Goal: Task Accomplishment & Management: Use online tool/utility

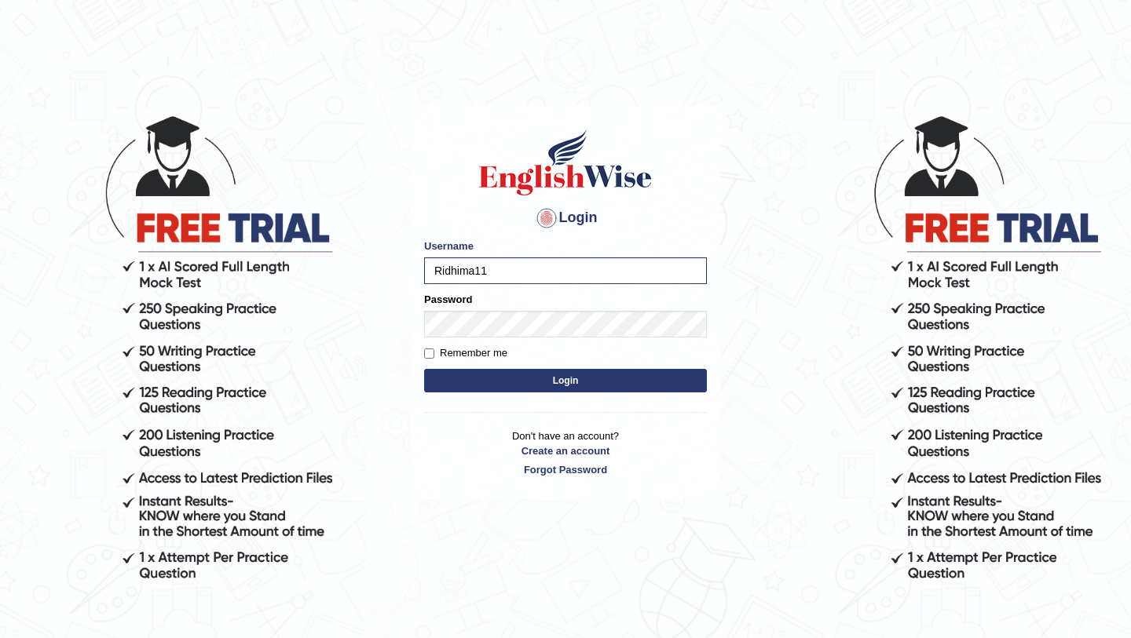
type input "Ridhima1"
click at [597, 378] on button "Login" at bounding box center [565, 381] width 283 height 24
click at [518, 268] on input "Username" at bounding box center [565, 271] width 283 height 27
type input "Ridhima1"
click at [543, 377] on button "Login" at bounding box center [565, 381] width 283 height 24
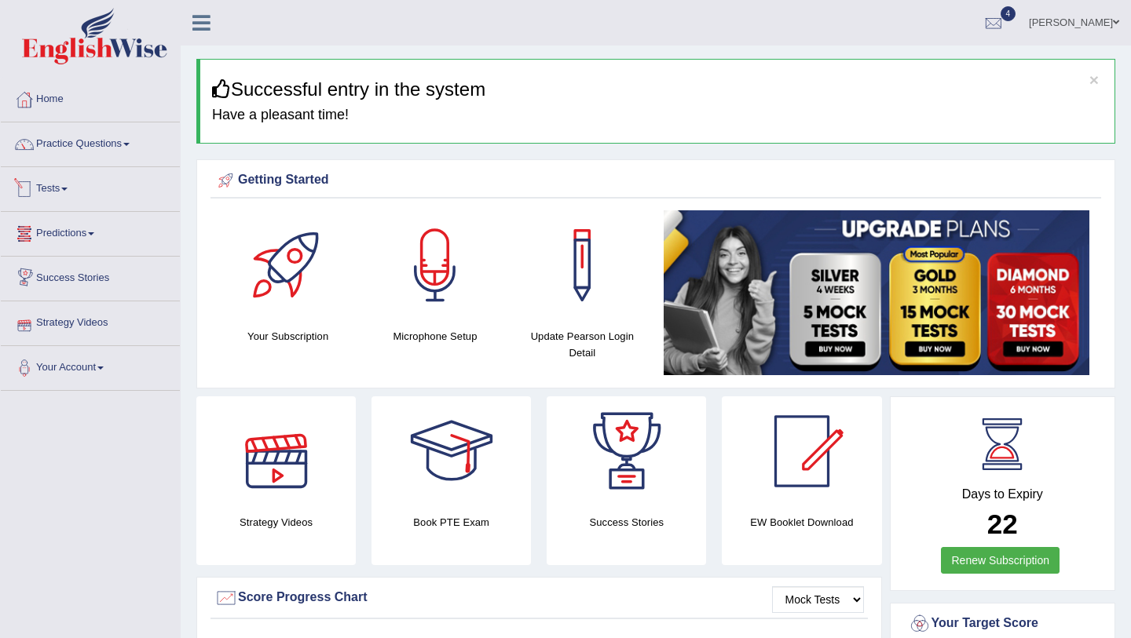
click at [114, 185] on link "Tests" at bounding box center [90, 186] width 179 height 39
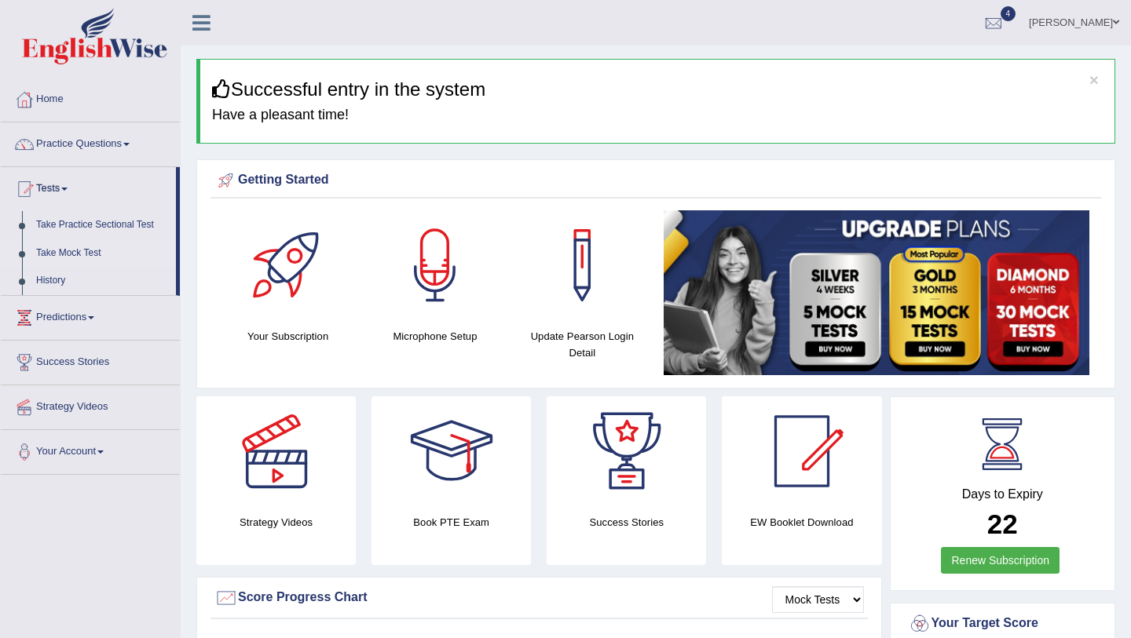
click at [101, 254] on link "Take Mock Test" at bounding box center [102, 253] width 147 height 28
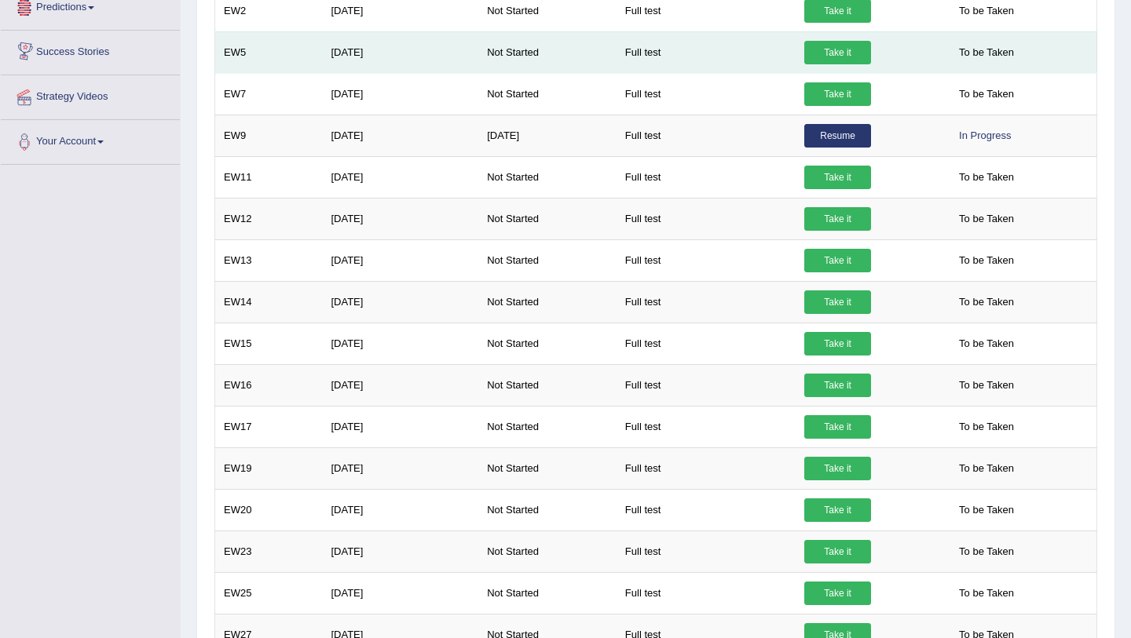
scroll to position [349, 0]
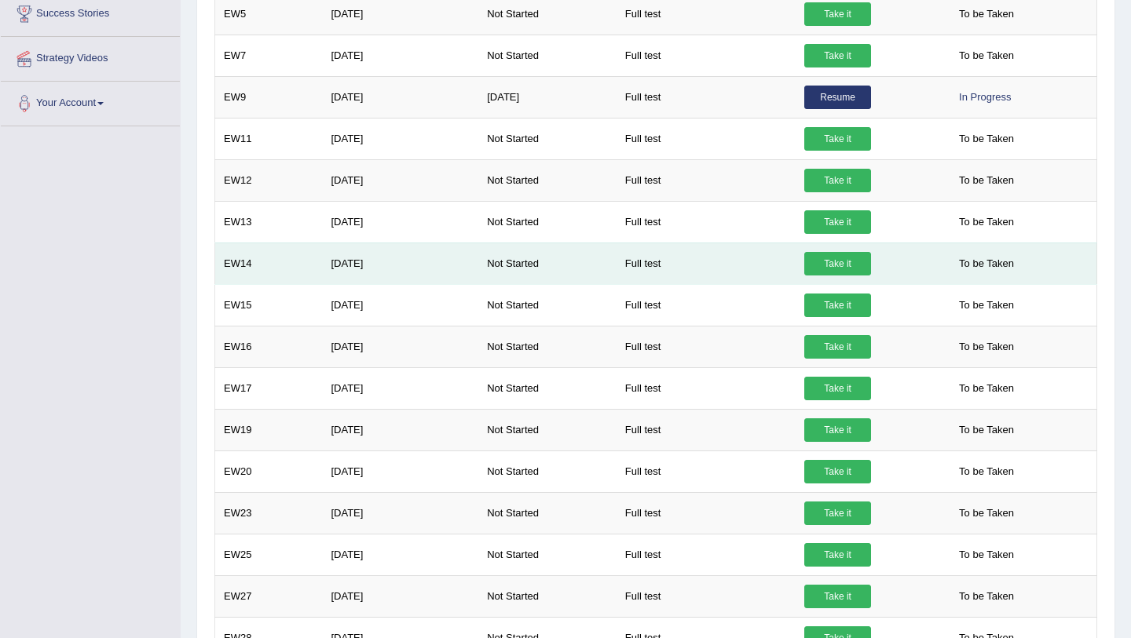
click at [857, 265] on link "Take it" at bounding box center [837, 264] width 67 height 24
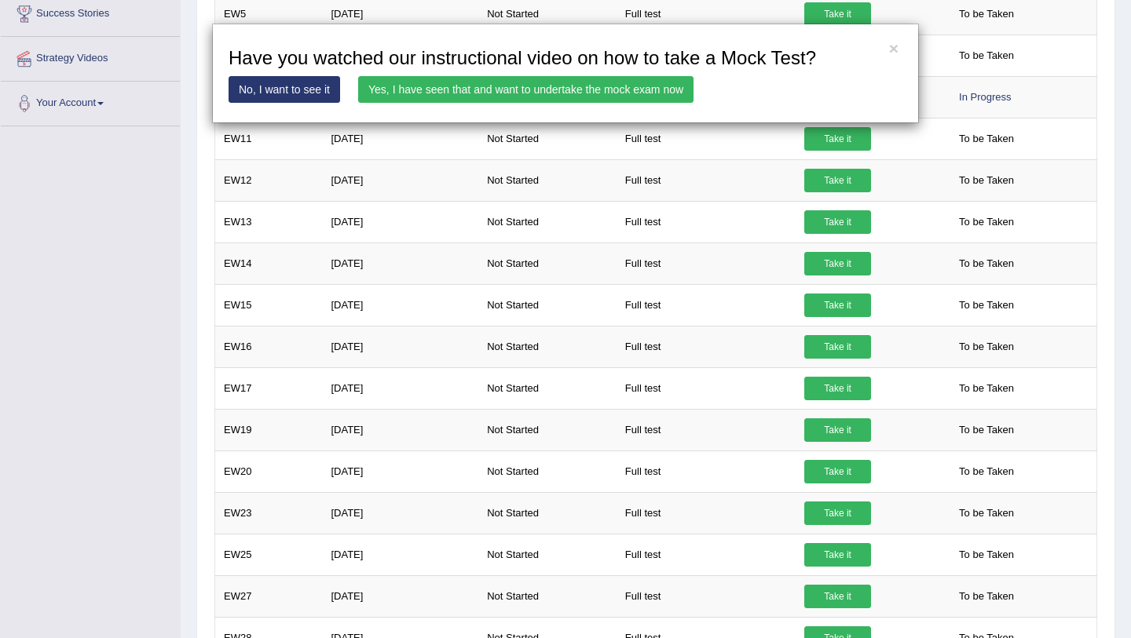
click at [553, 85] on link "Yes, I have seen that and want to undertake the mock exam now" at bounding box center [525, 89] width 335 height 27
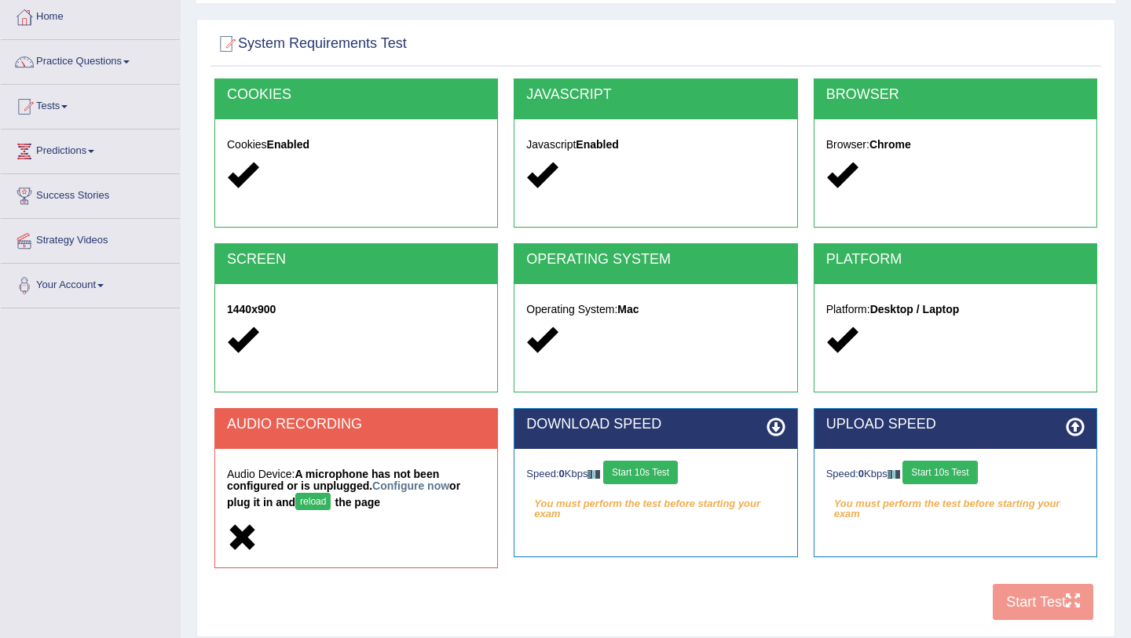
scroll to position [186, 0]
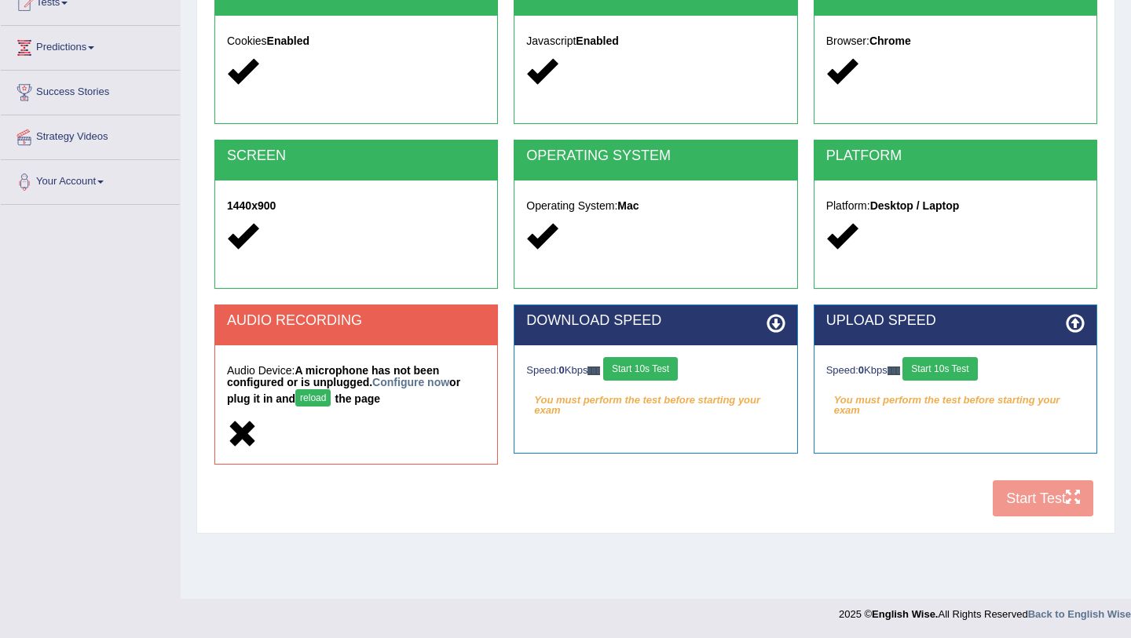
click at [310, 399] on button "reload" at bounding box center [312, 397] width 35 height 17
click at [396, 385] on link "Configure now" at bounding box center [410, 382] width 77 height 13
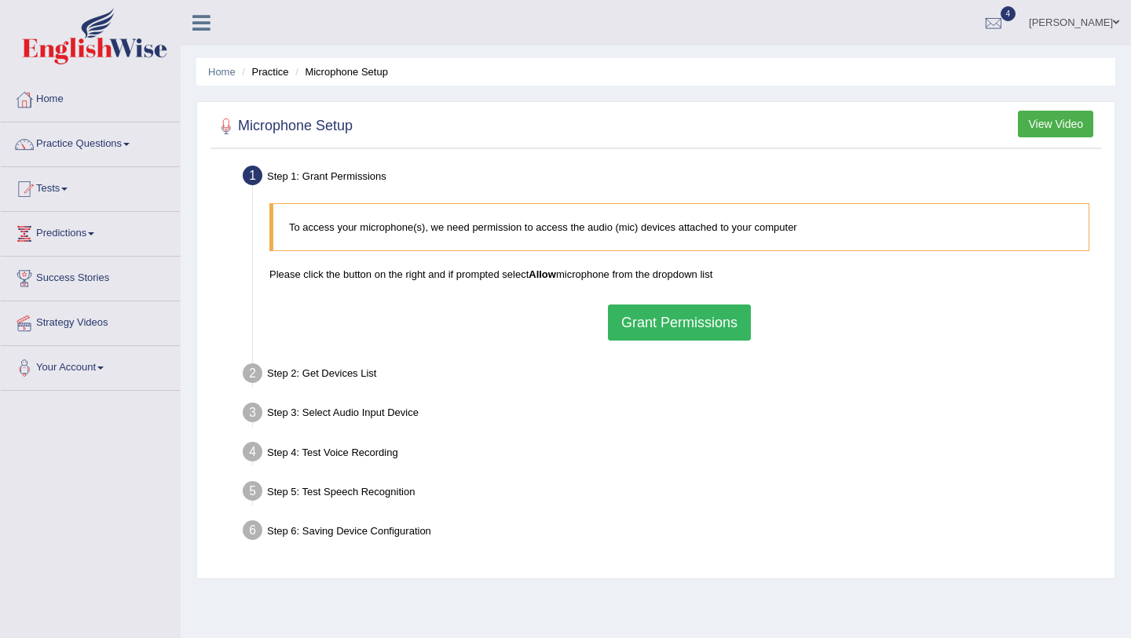
click at [645, 318] on button "Grant Permissions" at bounding box center [679, 323] width 143 height 36
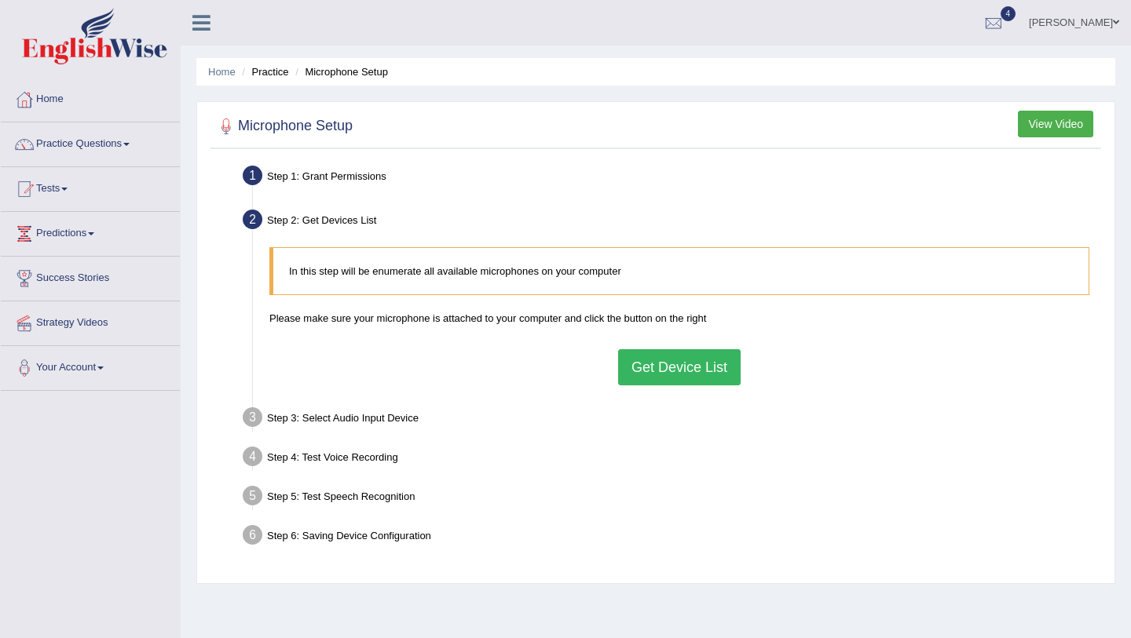
click at [642, 371] on button "Get Device List" at bounding box center [679, 367] width 122 height 36
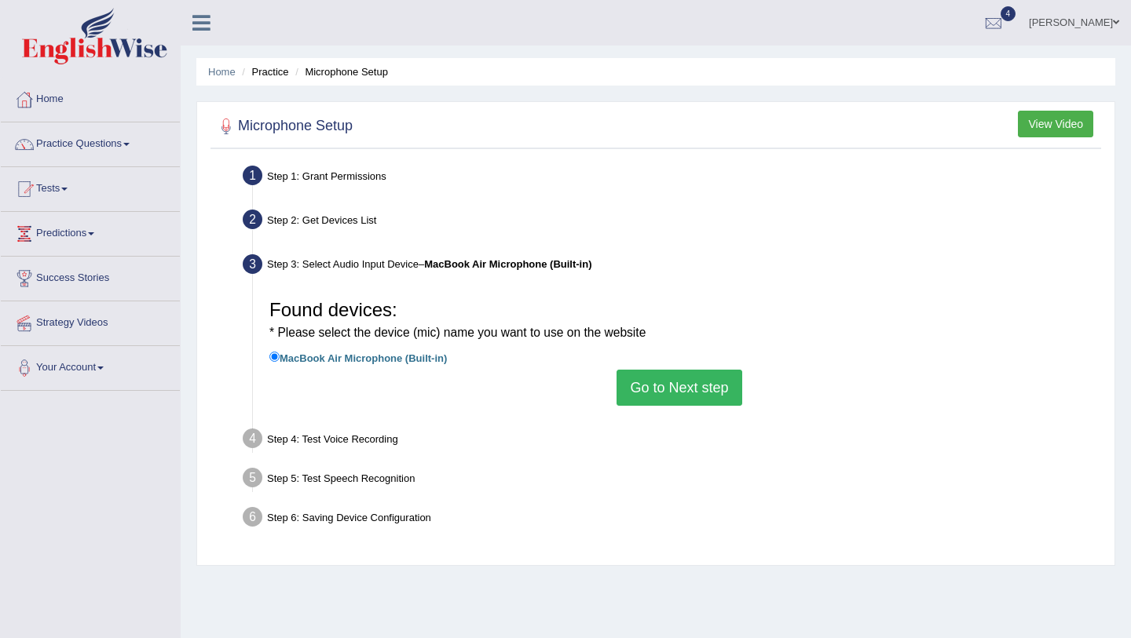
click at [647, 384] on button "Go to Next step" at bounding box center [678, 388] width 125 height 36
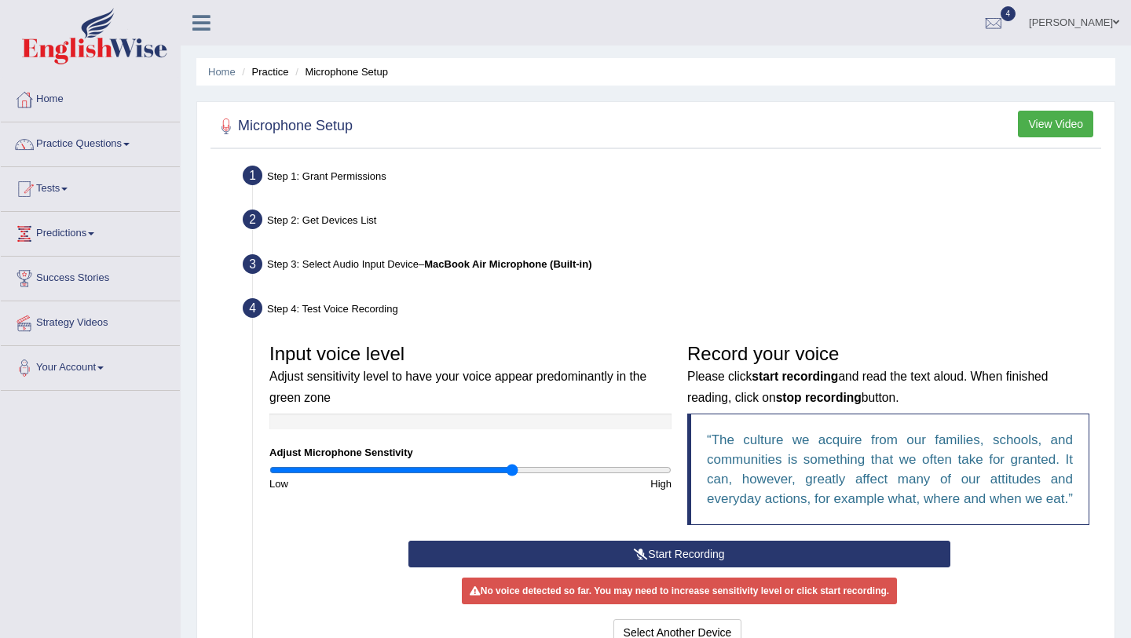
click at [510, 467] on input "range" at bounding box center [470, 470] width 402 height 13
type input "1.4"
click at [547, 469] on input "range" at bounding box center [470, 470] width 402 height 13
click at [600, 568] on button "Start Recording" at bounding box center [678, 554] width 541 height 27
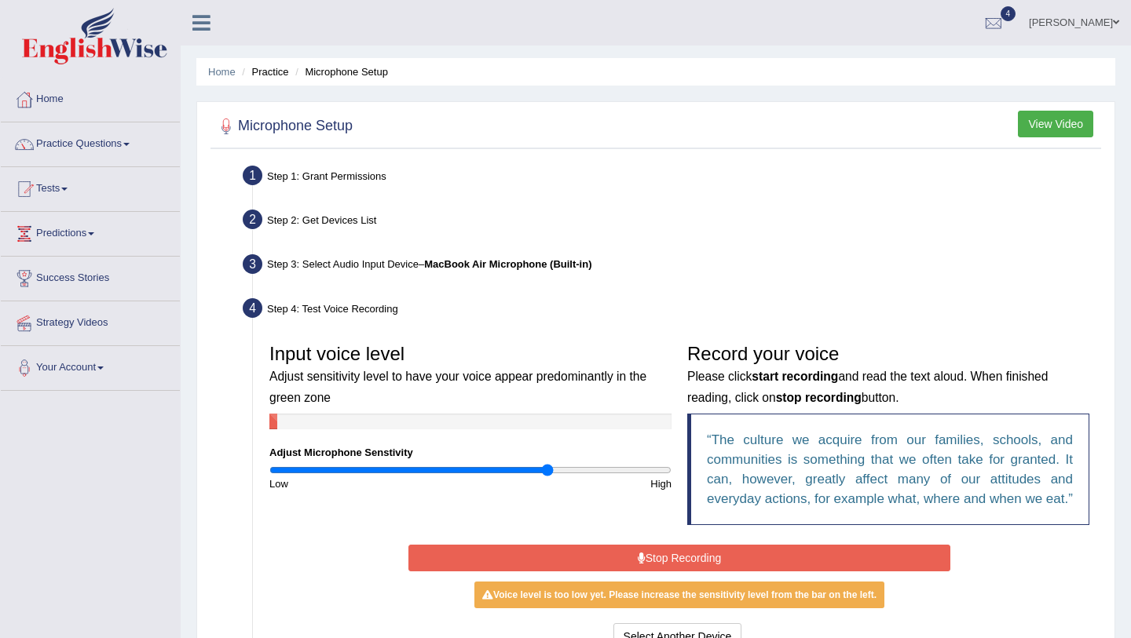
click at [600, 572] on button "Stop Recording" at bounding box center [678, 558] width 541 height 27
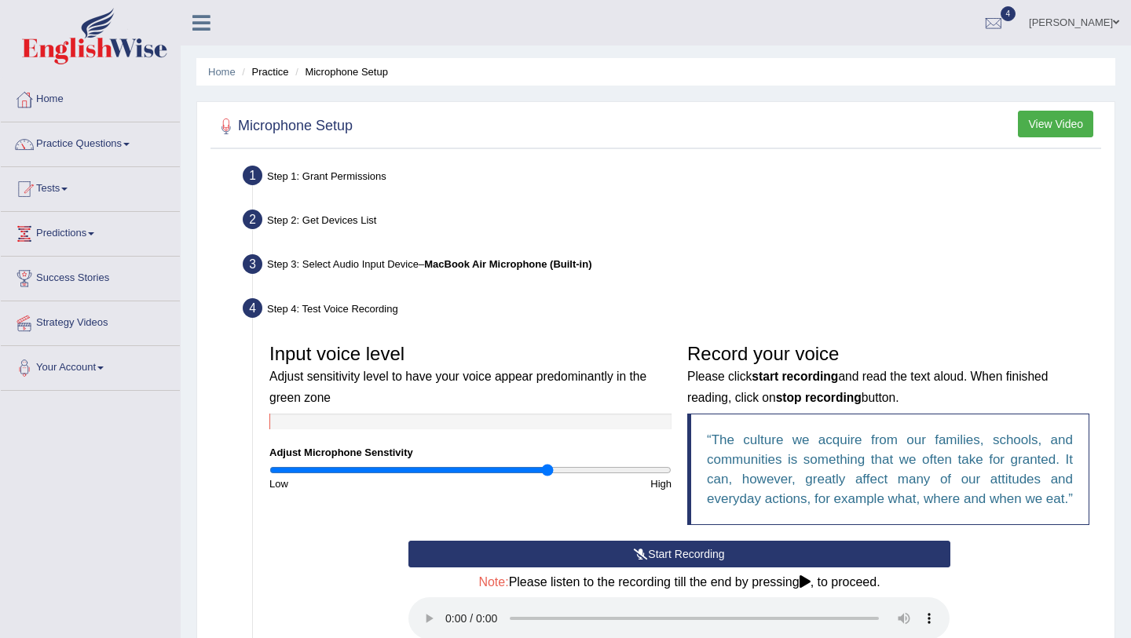
click at [654, 568] on button "Start Recording" at bounding box center [678, 554] width 541 height 27
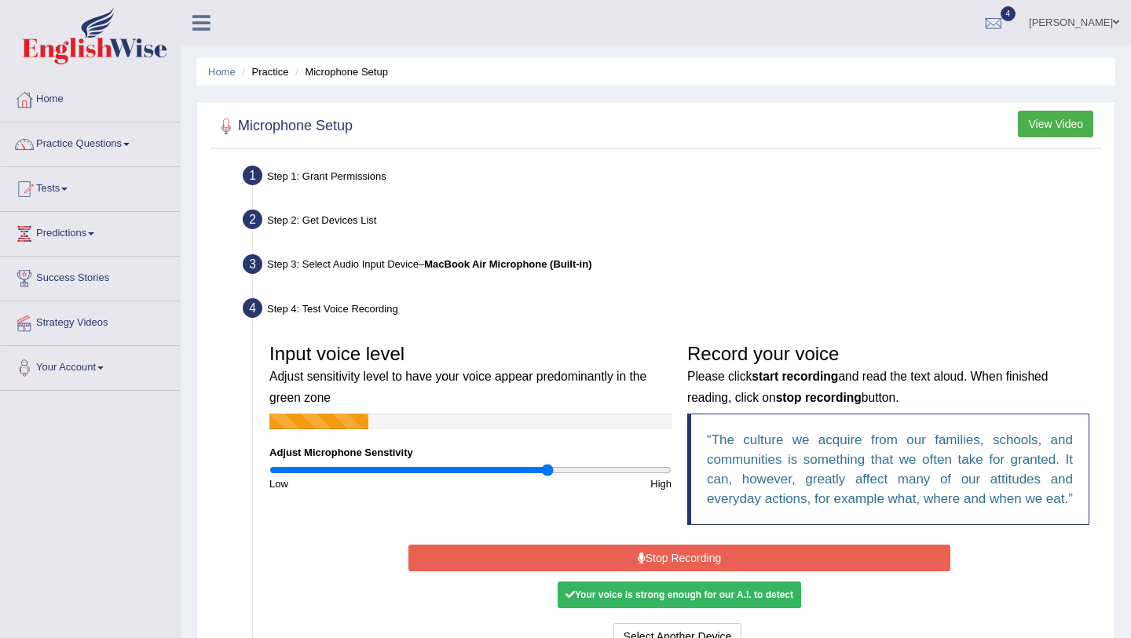
click at [654, 572] on button "Stop Recording" at bounding box center [678, 558] width 541 height 27
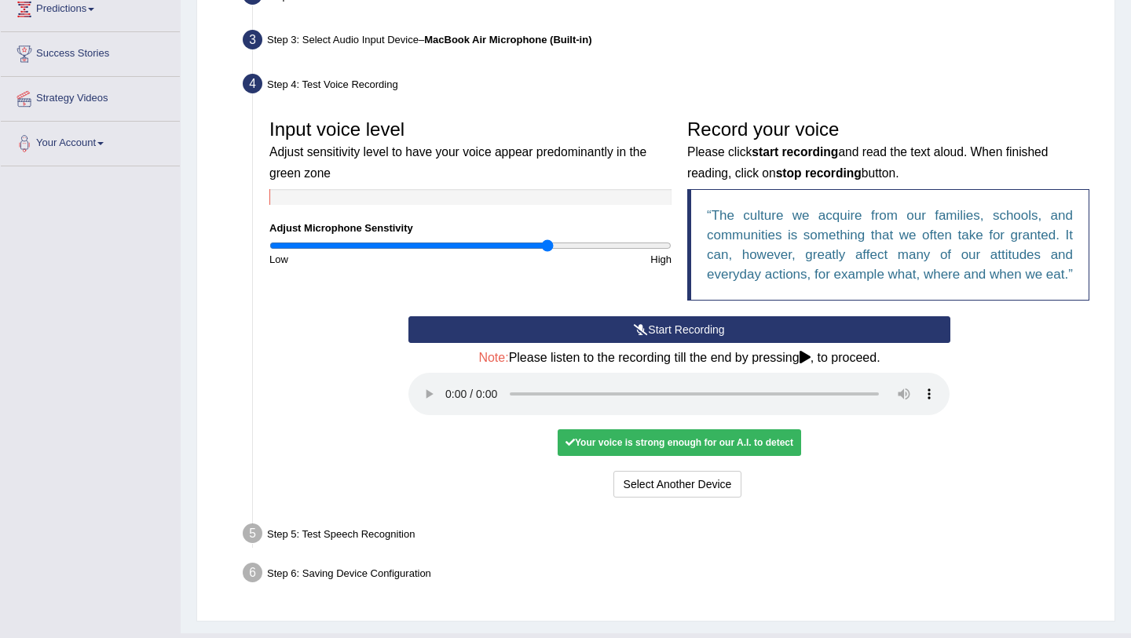
scroll to position [279, 0]
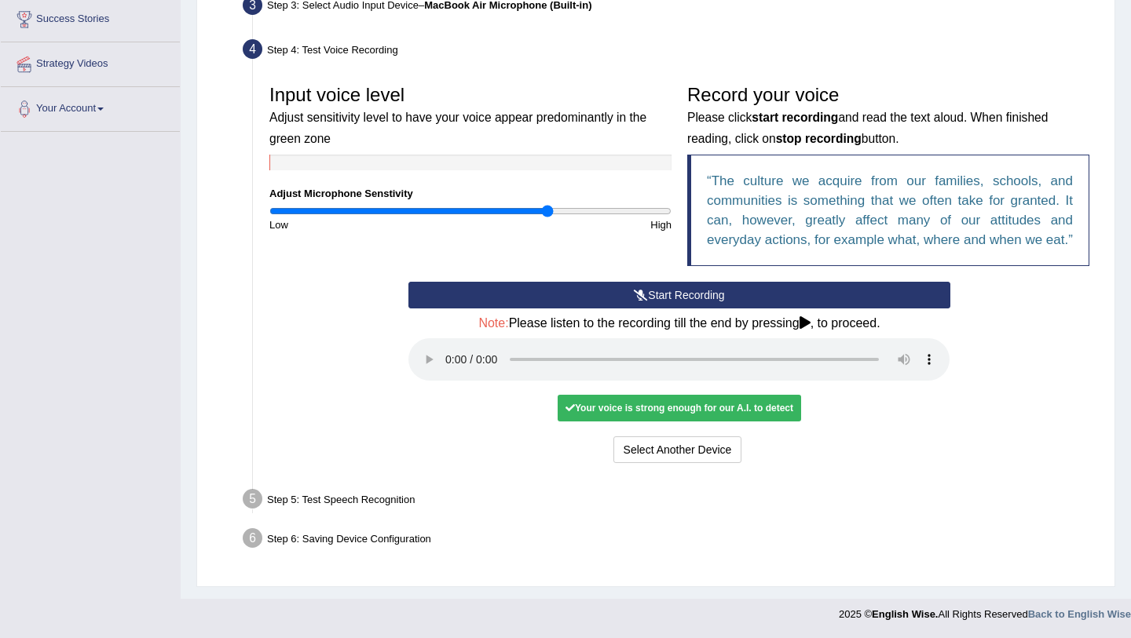
click at [689, 409] on div "Your voice is strong enough for our A.I. to detect" at bounding box center [678, 408] width 243 height 27
click at [630, 459] on button "Select Another Device" at bounding box center [677, 450] width 129 height 27
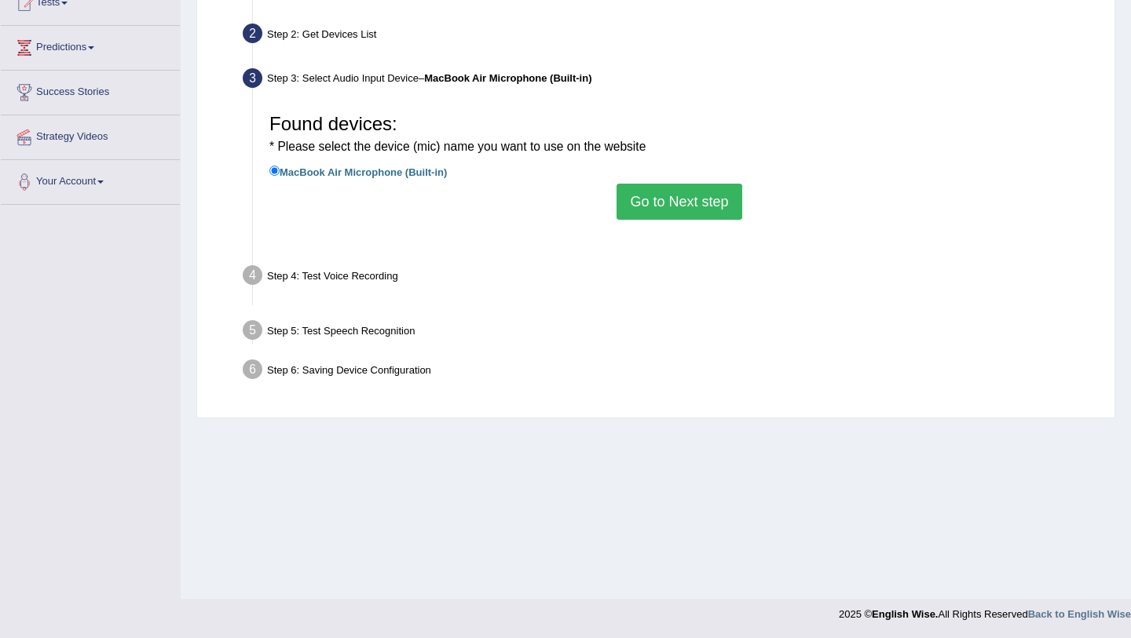
scroll to position [186, 0]
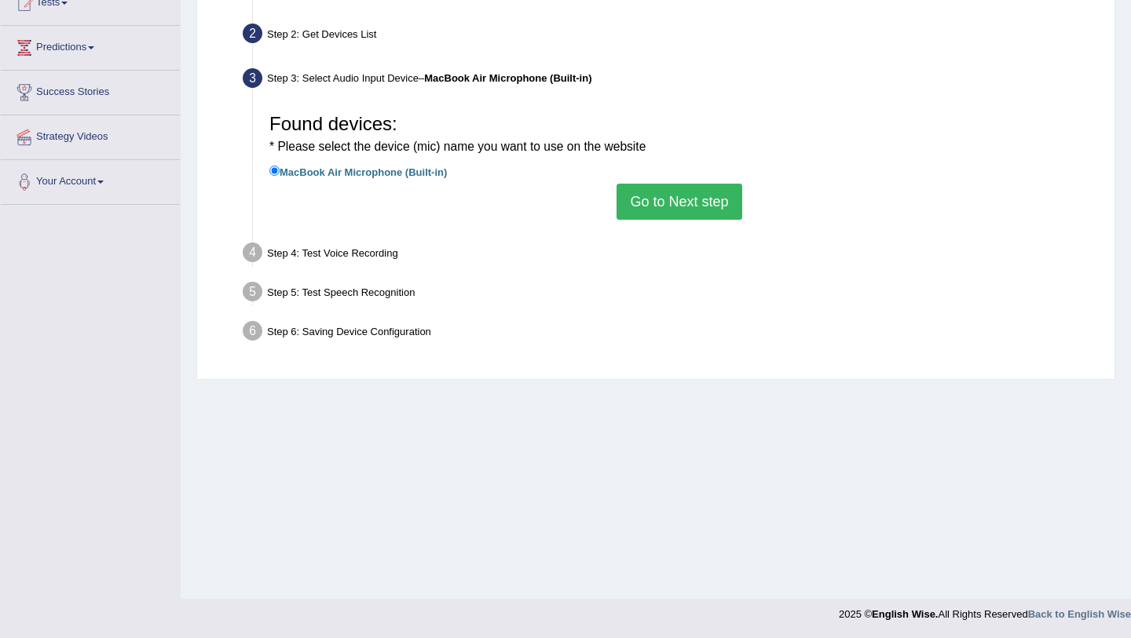
click at [645, 209] on button "Go to Next step" at bounding box center [678, 202] width 125 height 36
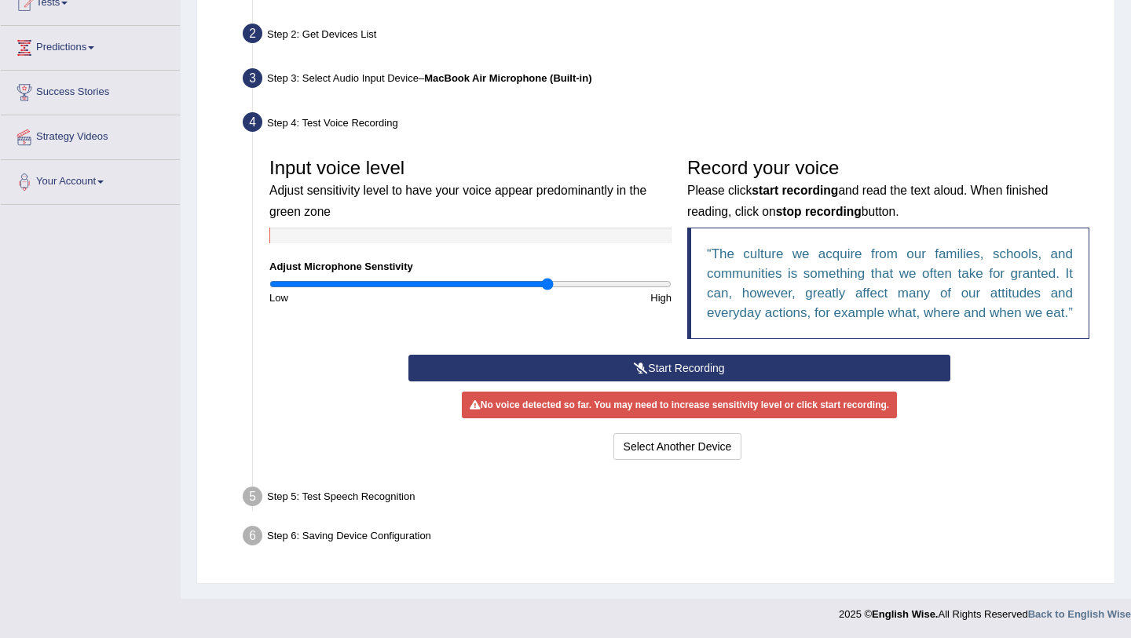
click at [619, 382] on button "Start Recording" at bounding box center [678, 368] width 541 height 27
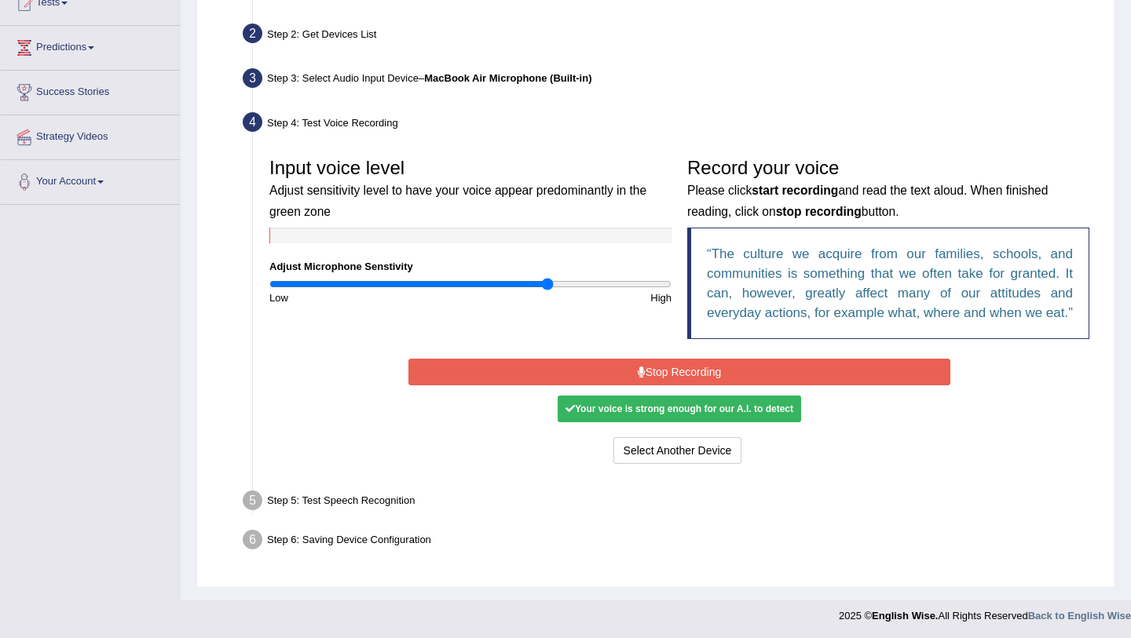
click at [581, 385] on button "Stop Recording" at bounding box center [678, 372] width 541 height 27
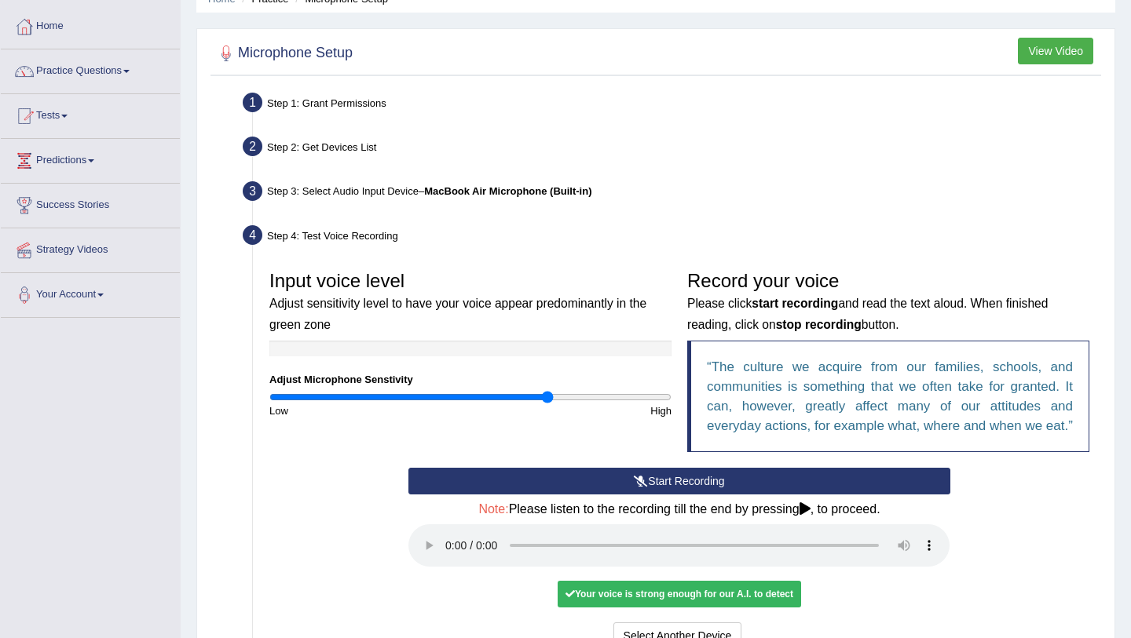
scroll to position [63, 0]
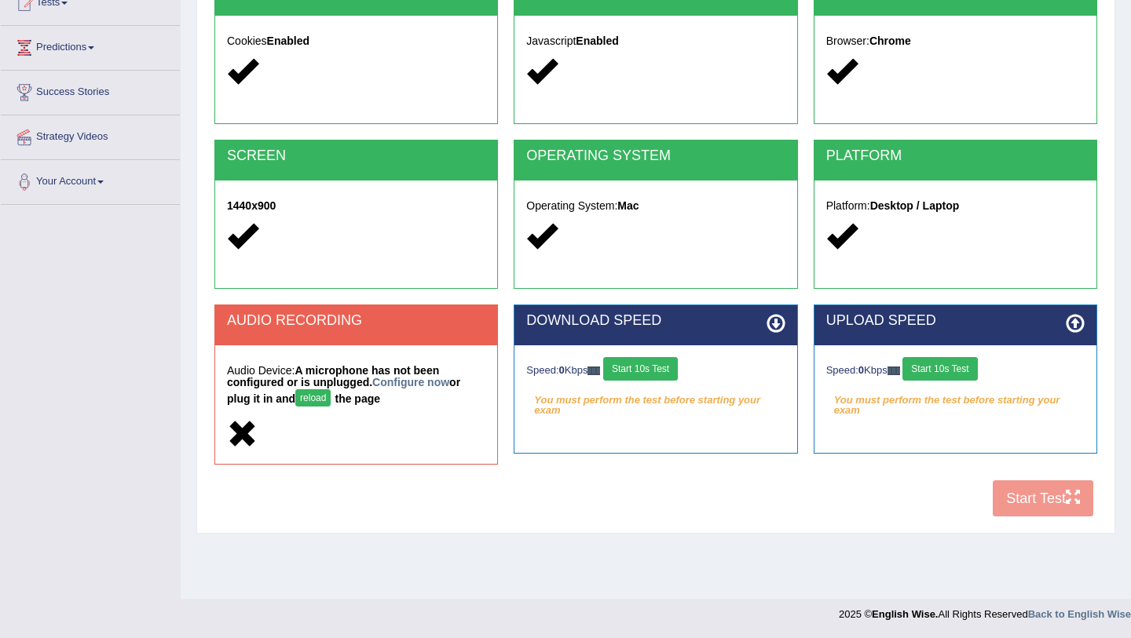
click at [318, 393] on button "reload" at bounding box center [312, 397] width 35 height 17
click at [663, 374] on button "Start 10s Test" at bounding box center [640, 369] width 75 height 24
click at [936, 367] on button "Start 10s Test" at bounding box center [939, 369] width 75 height 24
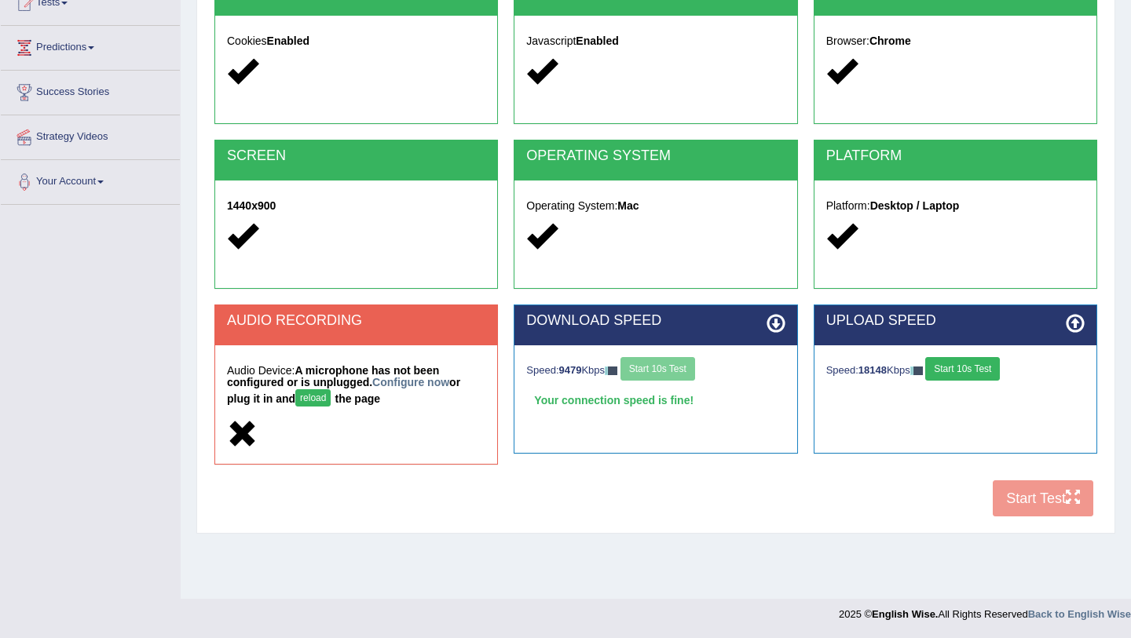
click at [664, 367] on div "Speed: 9479 Kbps Start 10s Test" at bounding box center [655, 370] width 258 height 27
click at [661, 374] on div "Speed: 9479 Kbps Start 10s Test" at bounding box center [655, 370] width 258 height 27
click at [432, 384] on link "Configure now" at bounding box center [410, 382] width 77 height 13
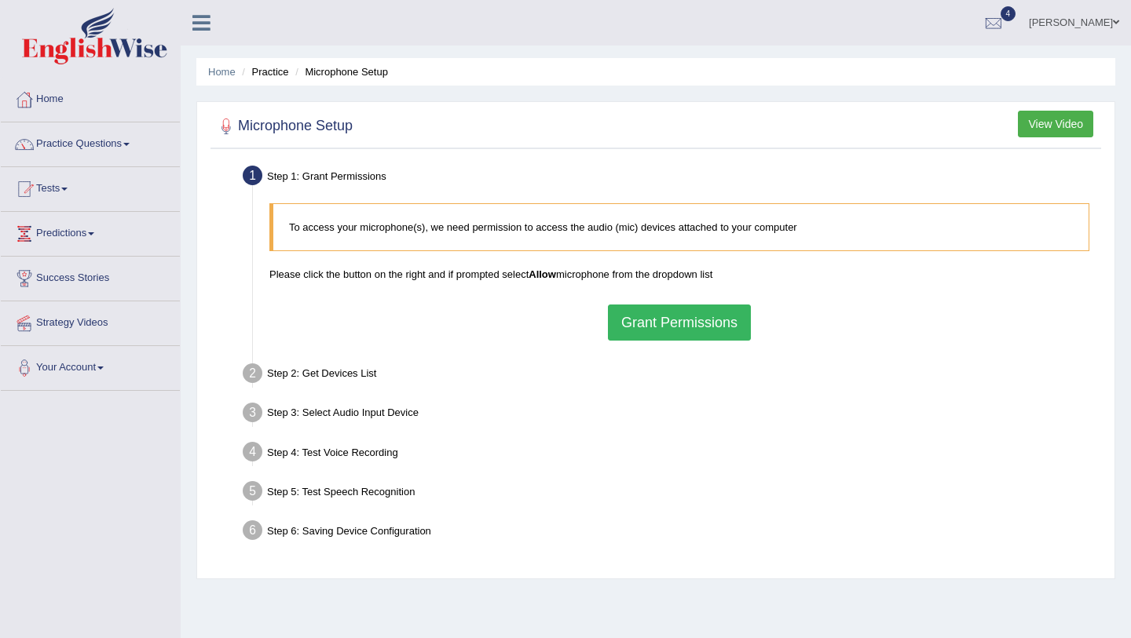
click at [659, 331] on button "Grant Permissions" at bounding box center [679, 323] width 143 height 36
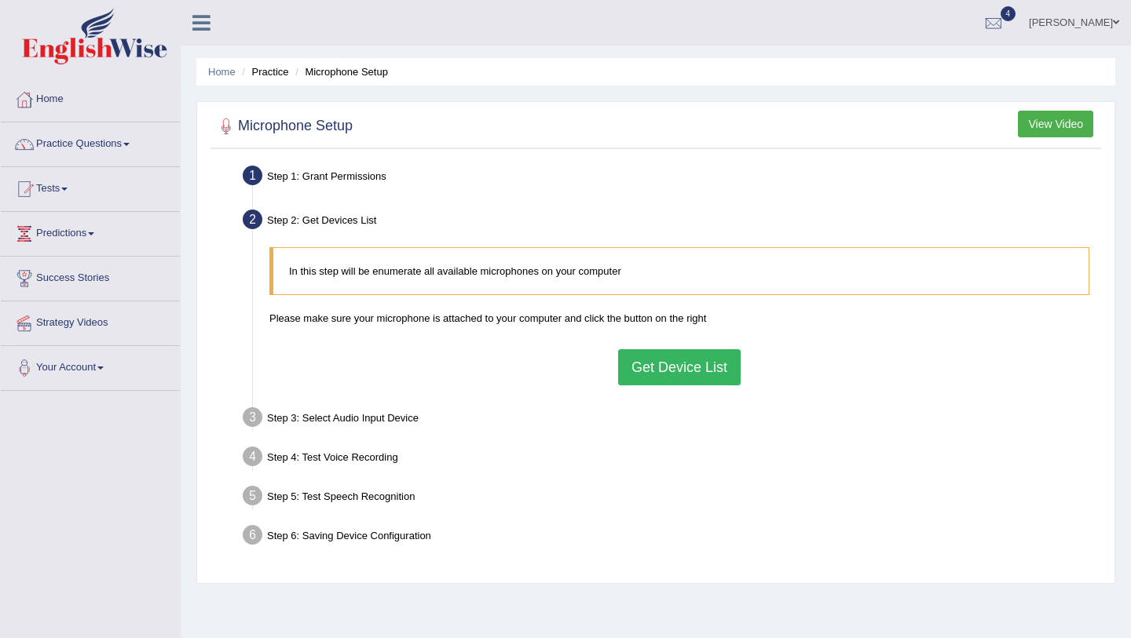
click at [650, 367] on button "Get Device List" at bounding box center [679, 367] width 122 height 36
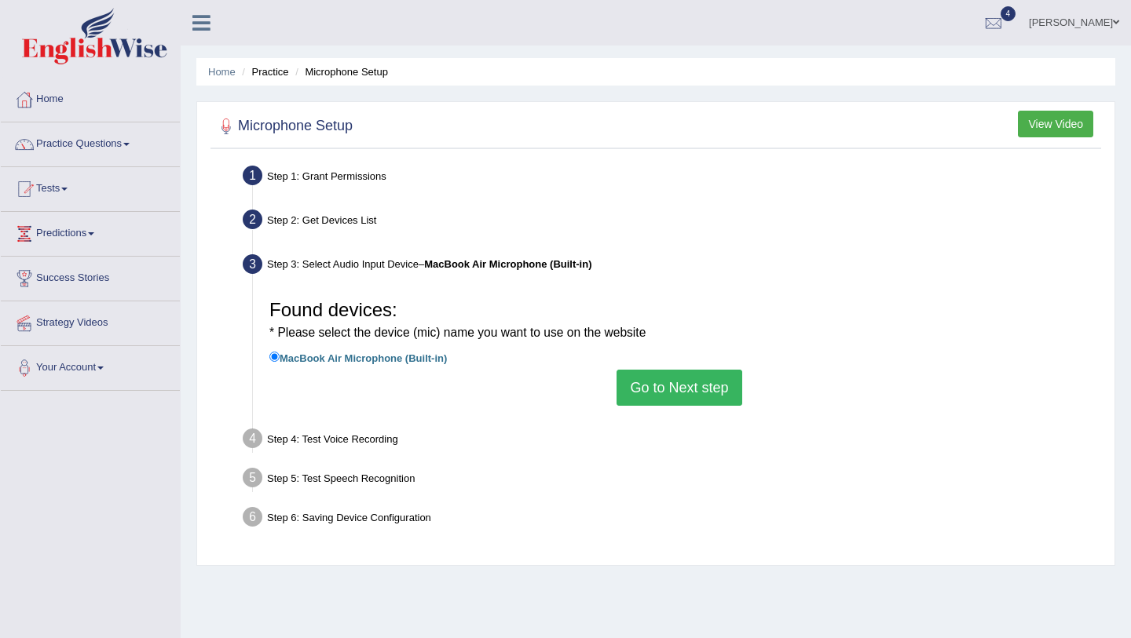
click at [639, 384] on button "Go to Next step" at bounding box center [678, 388] width 125 height 36
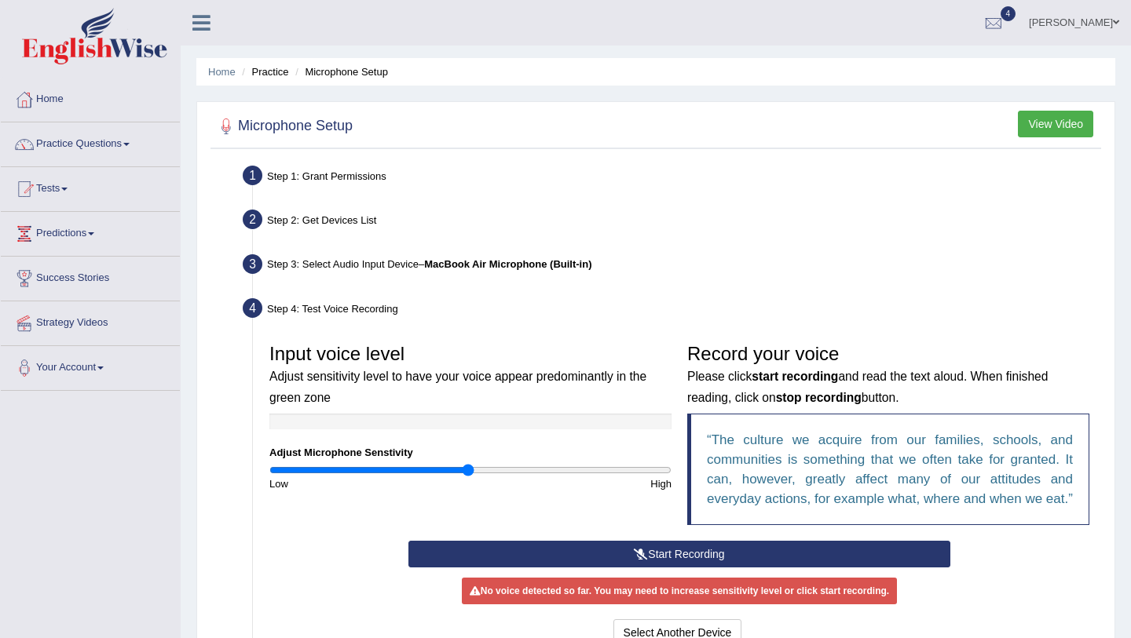
click at [630, 562] on button "Start Recording" at bounding box center [678, 554] width 541 height 27
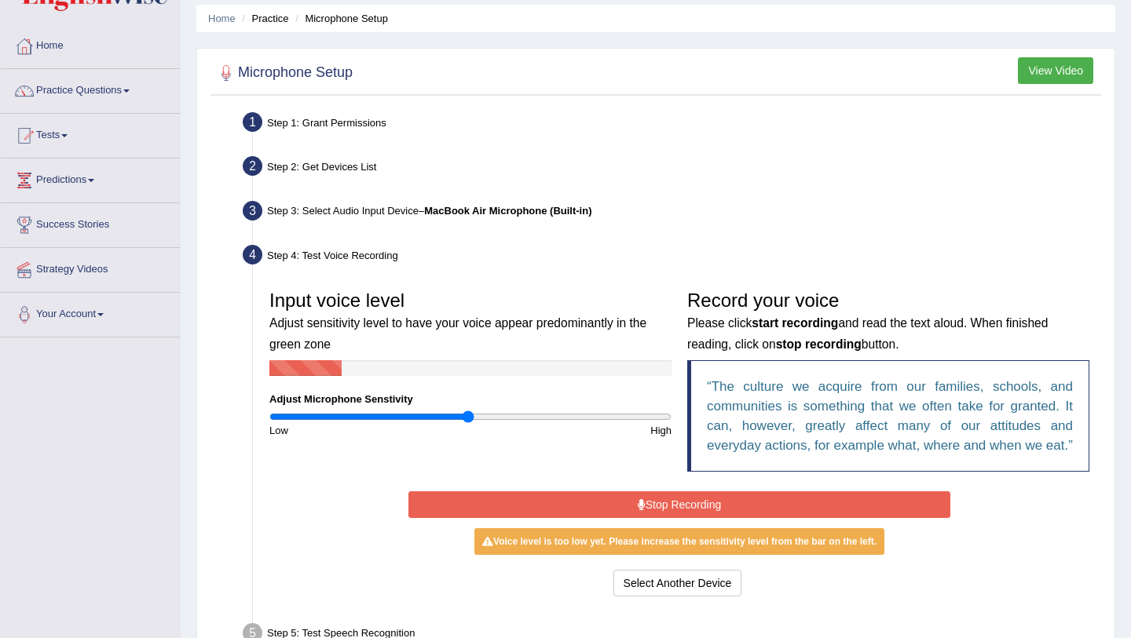
scroll to position [60, 0]
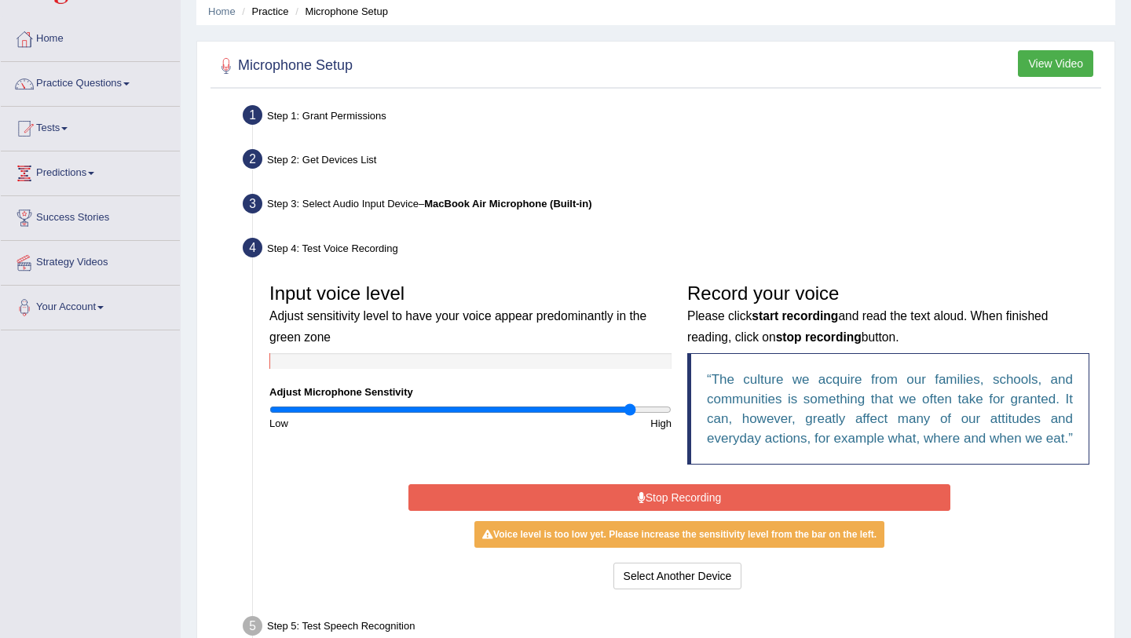
type input "1.82"
click at [629, 412] on input "range" at bounding box center [470, 410] width 402 height 13
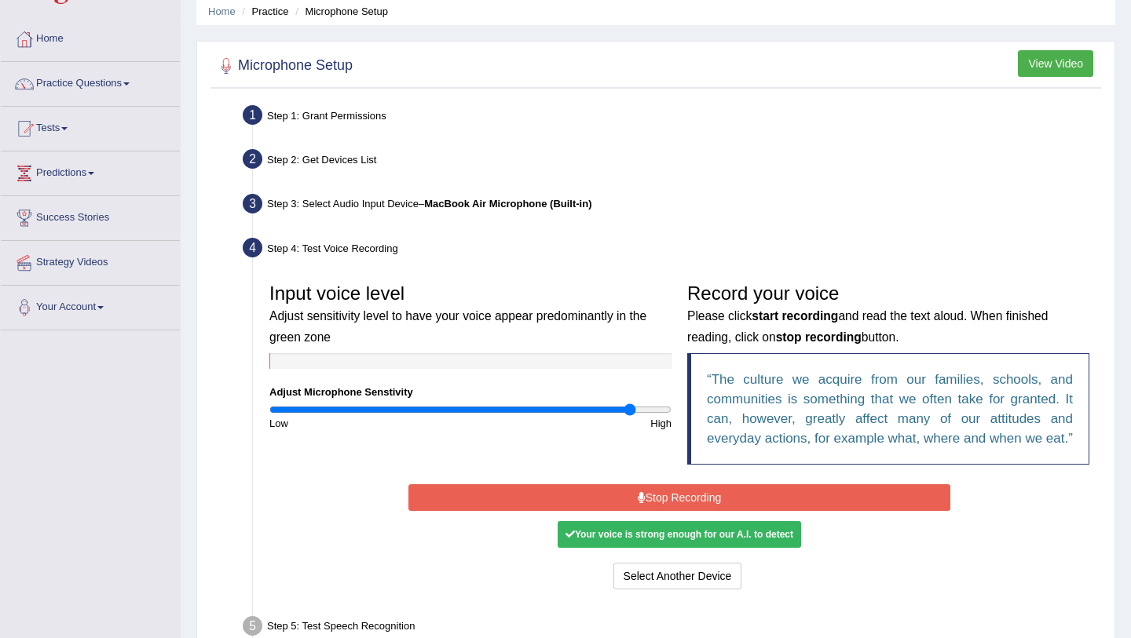
click at [452, 511] on button "Stop Recording" at bounding box center [678, 497] width 541 height 27
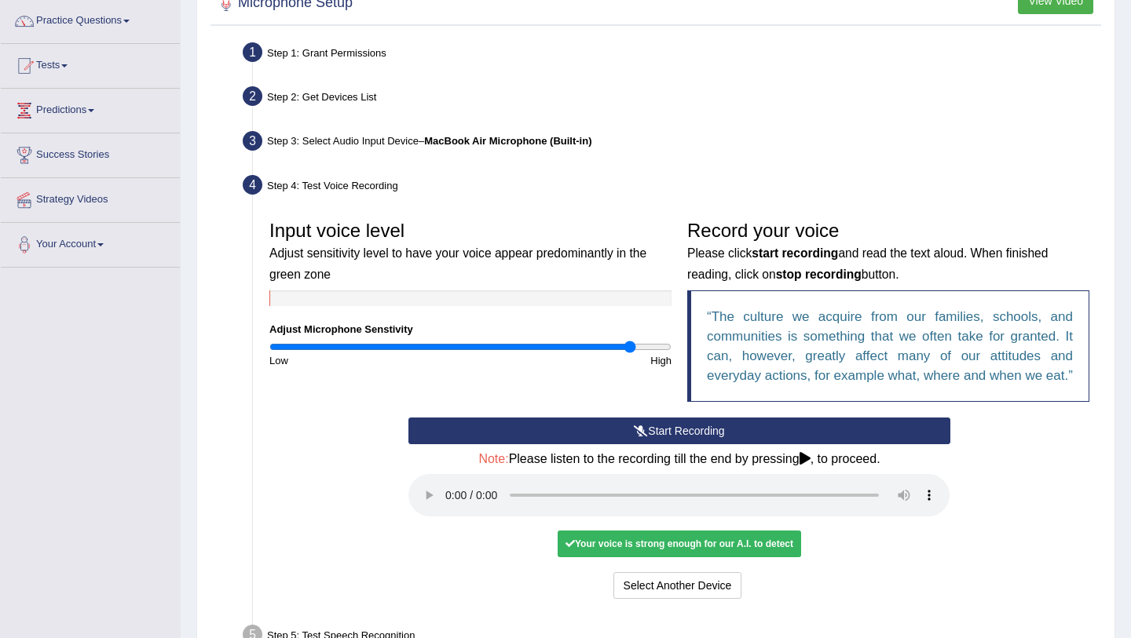
scroll to position [279, 0]
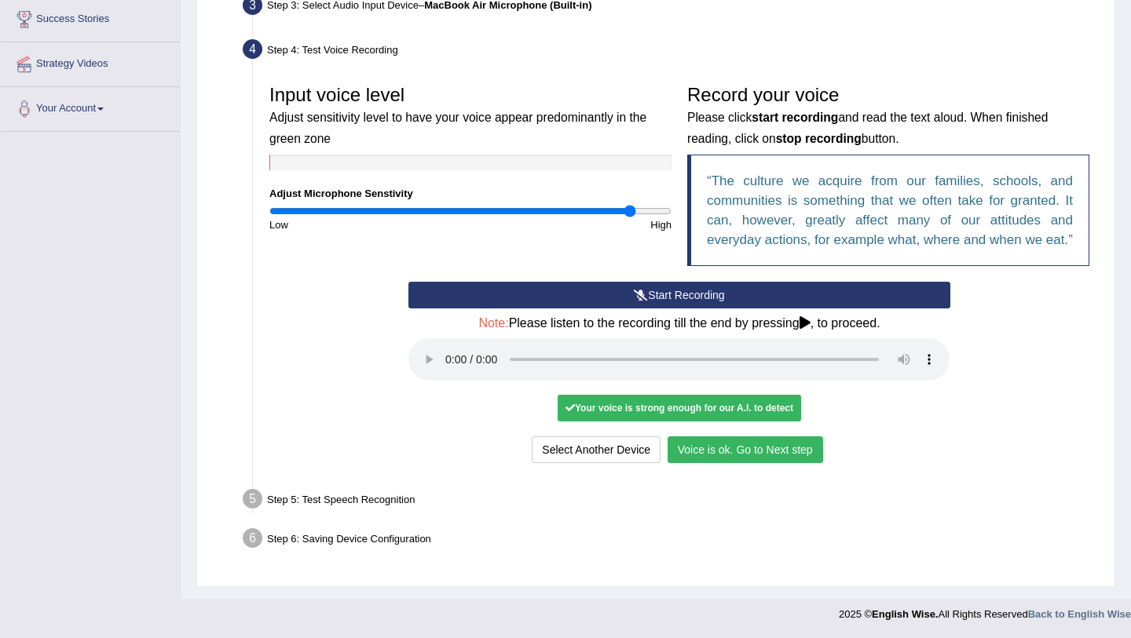
click at [729, 450] on button "Voice is ok. Go to Next step" at bounding box center [744, 450] width 155 height 27
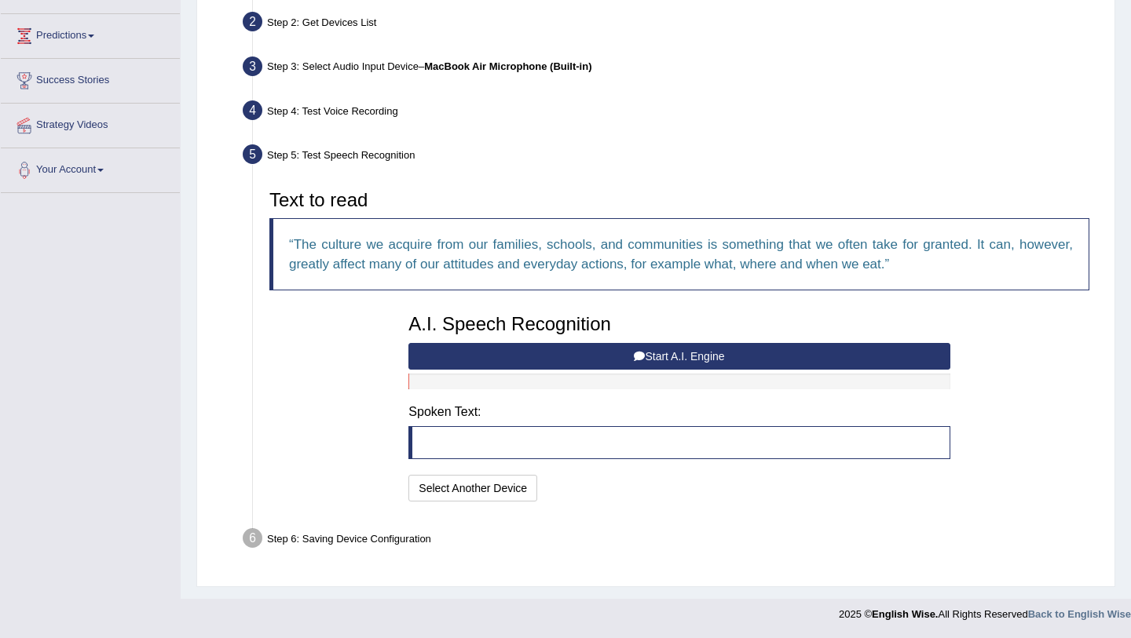
scroll to position [198, 0]
click at [617, 385] on div at bounding box center [678, 382] width 541 height 16
click at [546, 362] on button "Start A.I. Engine" at bounding box center [678, 356] width 541 height 27
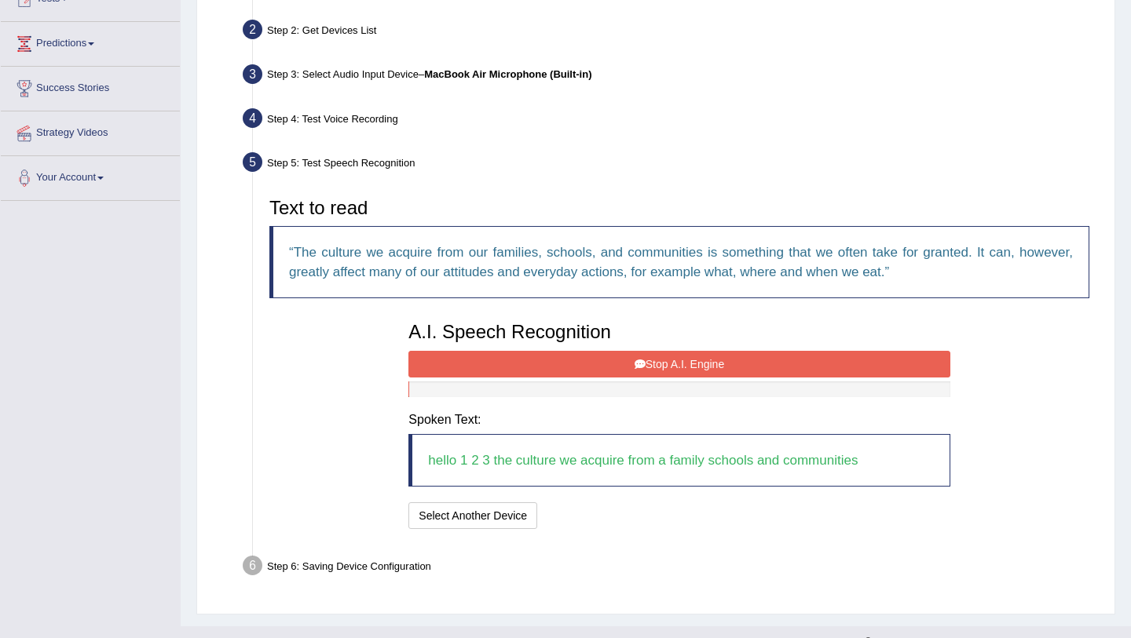
scroll to position [217, 0]
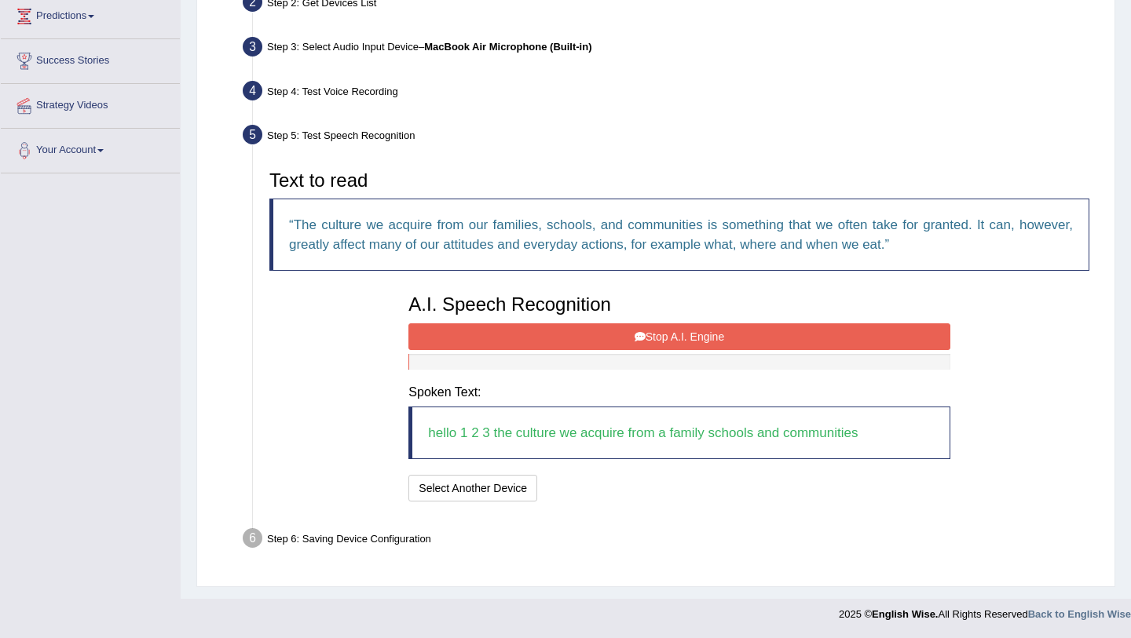
click at [754, 440] on blockquote "hello 1 2 3 the culture we acquire from a family schools and communities" at bounding box center [678, 433] width 541 height 53
click at [714, 332] on button "Stop A.I. Engine" at bounding box center [678, 336] width 541 height 27
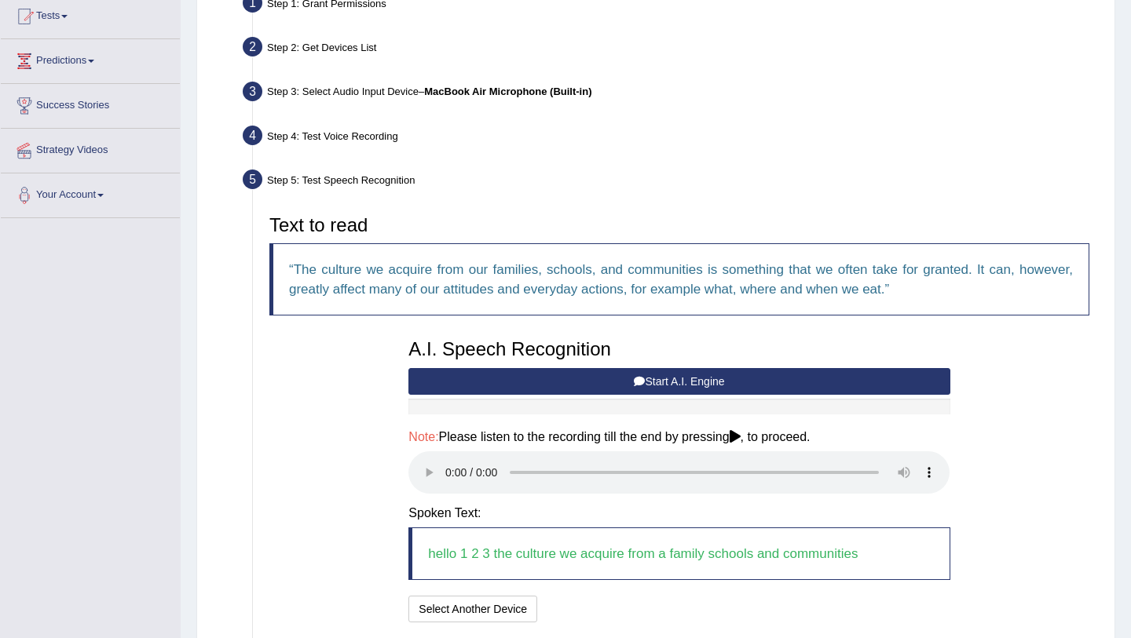
scroll to position [293, 0]
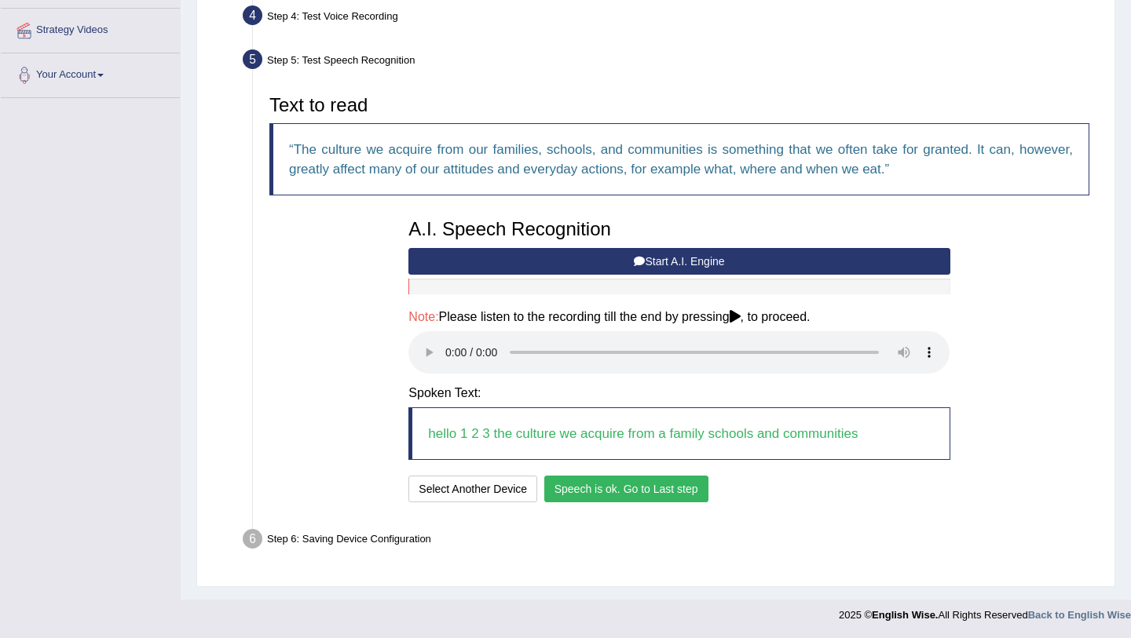
click at [678, 491] on button "Speech is ok. Go to Last step" at bounding box center [626, 489] width 164 height 27
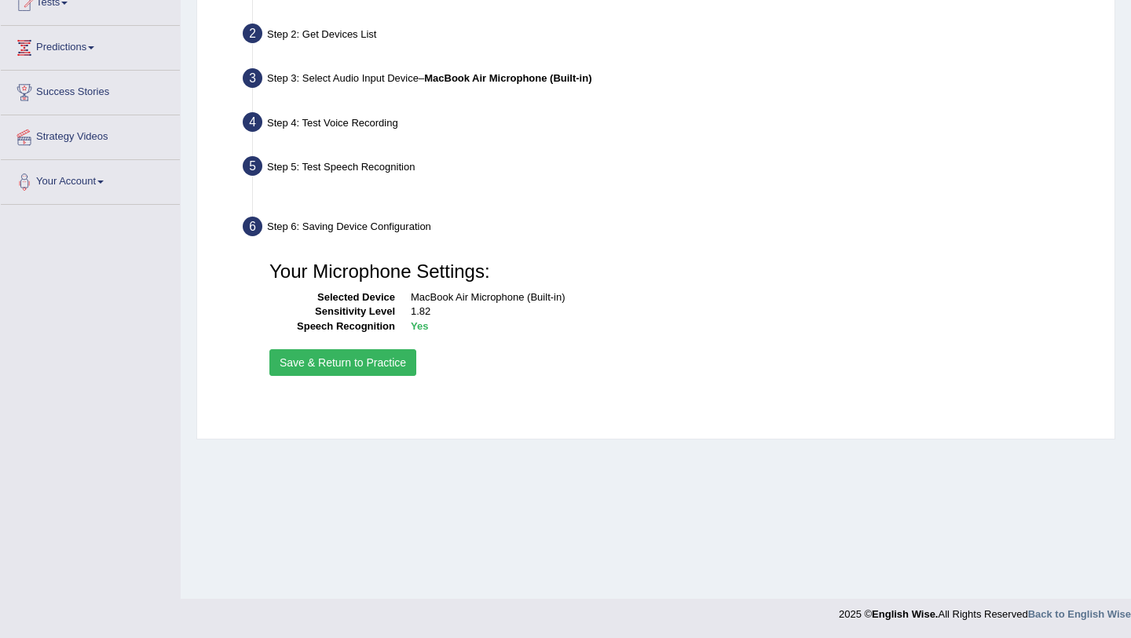
scroll to position [186, 0]
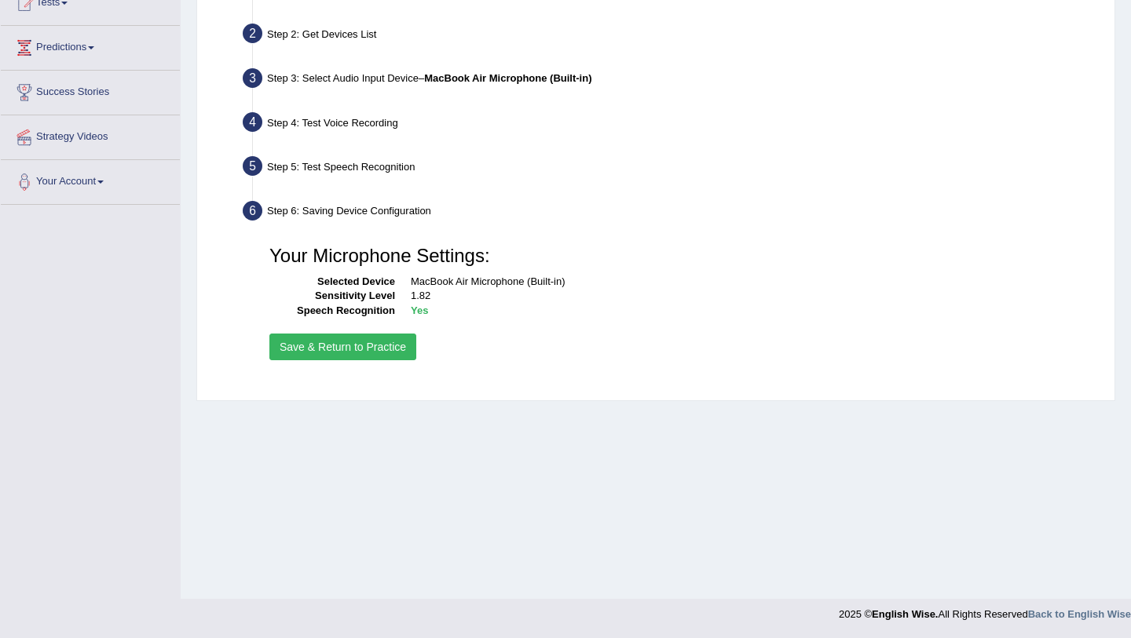
click at [361, 350] on button "Save & Return to Practice" at bounding box center [342, 347] width 147 height 27
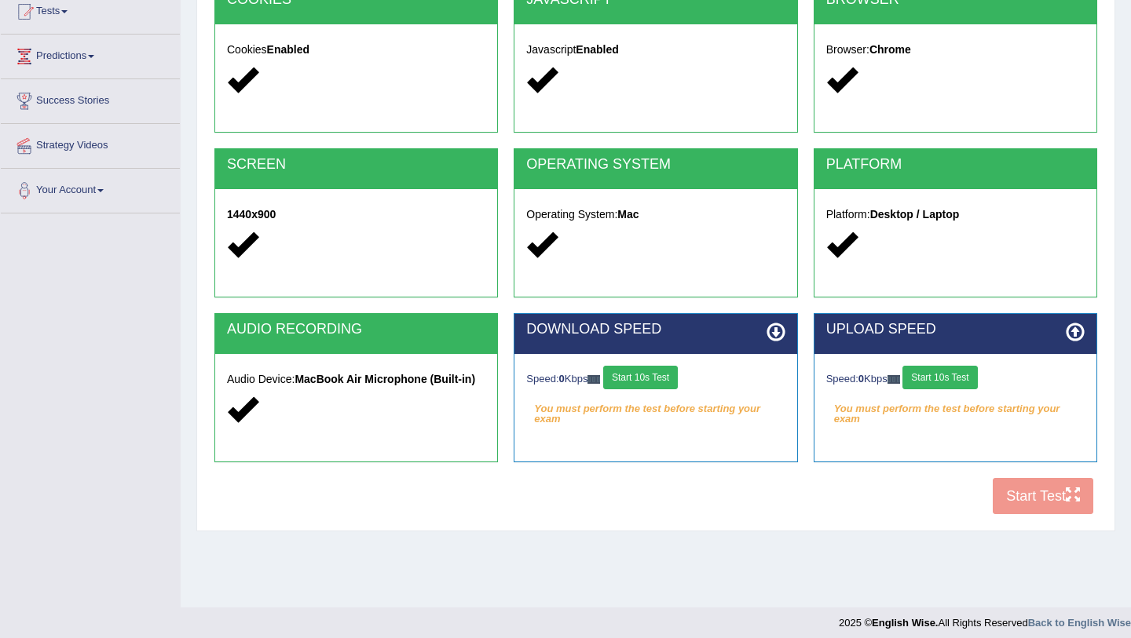
scroll to position [179, 0]
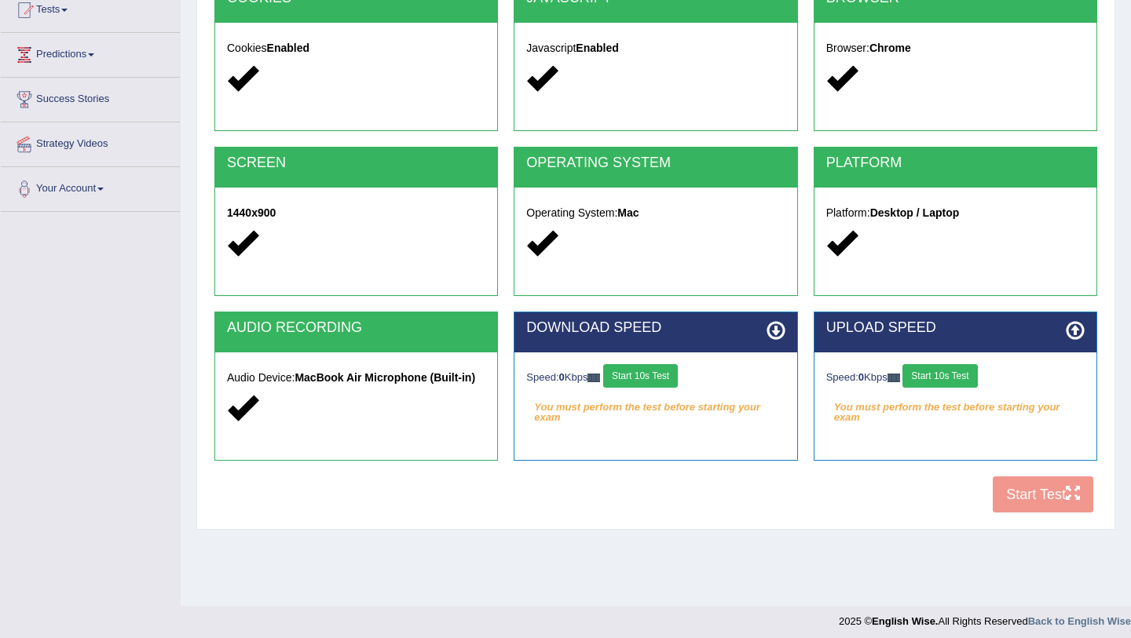
click at [668, 373] on button "Start 10s Test" at bounding box center [640, 376] width 75 height 24
click at [948, 377] on button "Start 10s Test" at bounding box center [939, 376] width 75 height 24
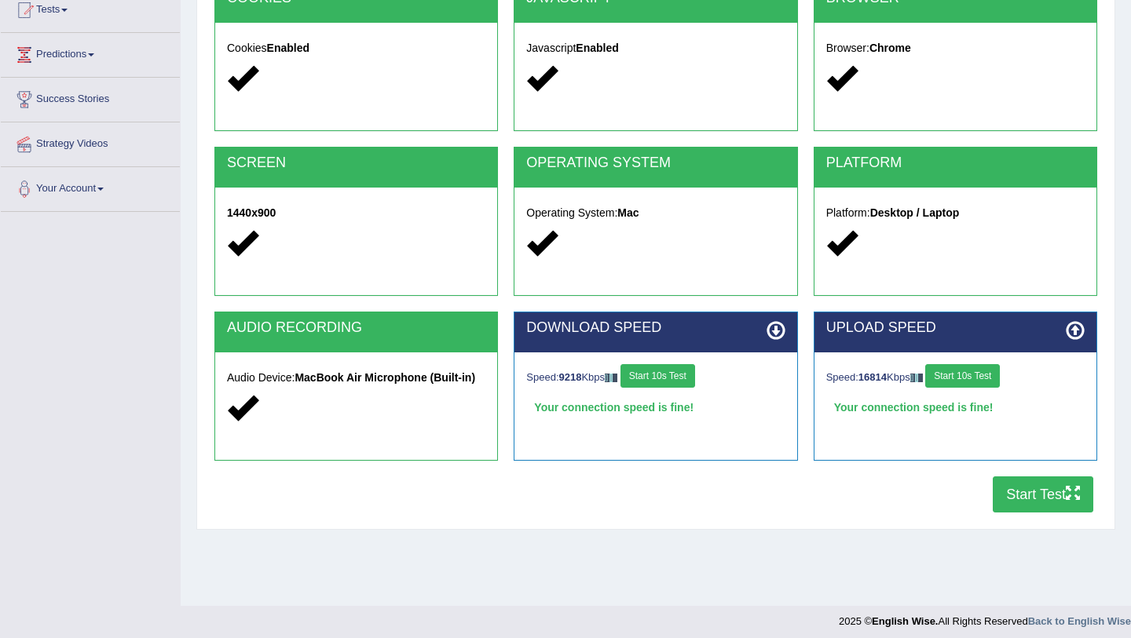
click at [968, 374] on button "Start 10s Test" at bounding box center [962, 376] width 75 height 24
click at [1045, 492] on button "Start Test" at bounding box center [1042, 495] width 100 height 36
